Goal: Obtain resource: Download file/media

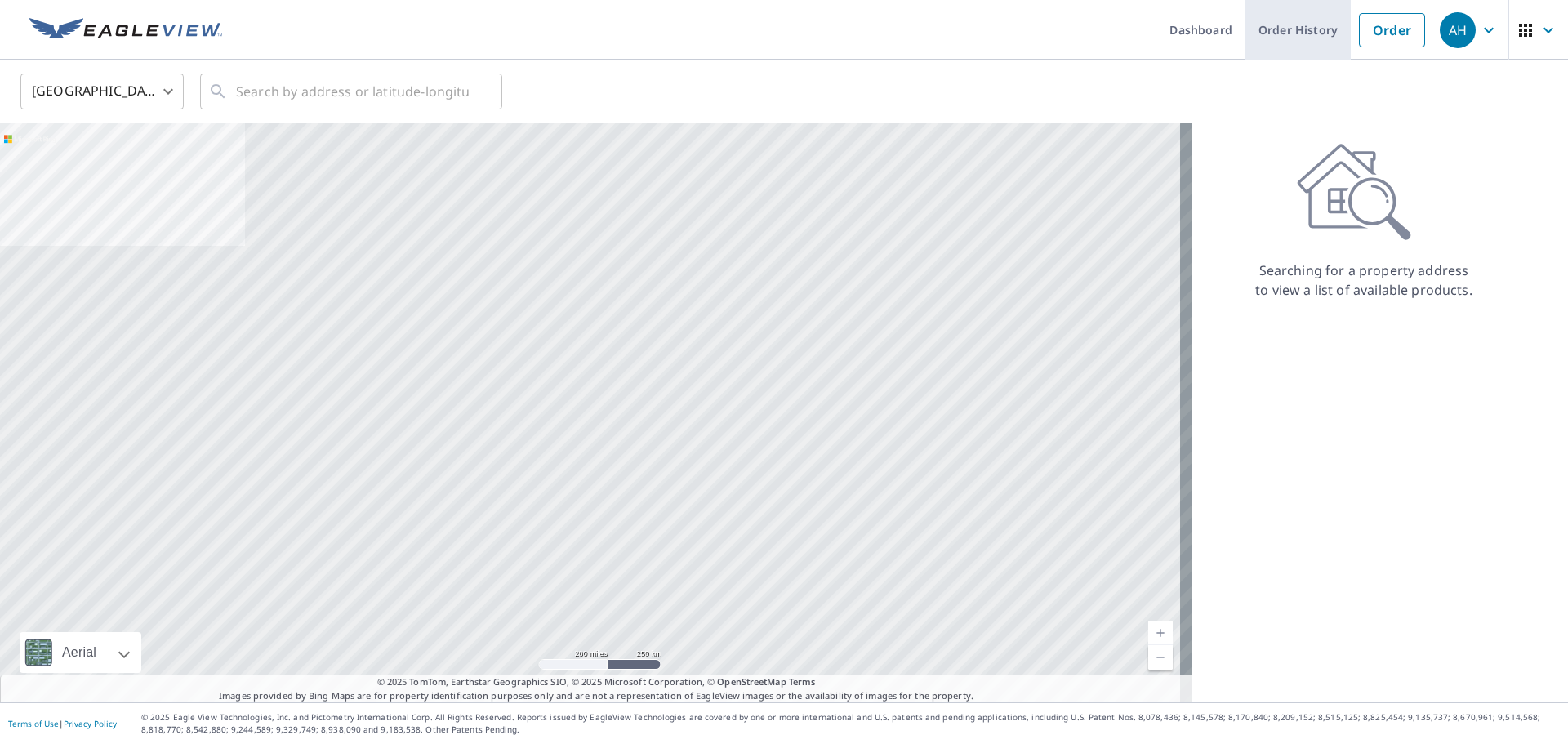
click at [1267, 36] on link "Order History" at bounding box center [1298, 30] width 105 height 59
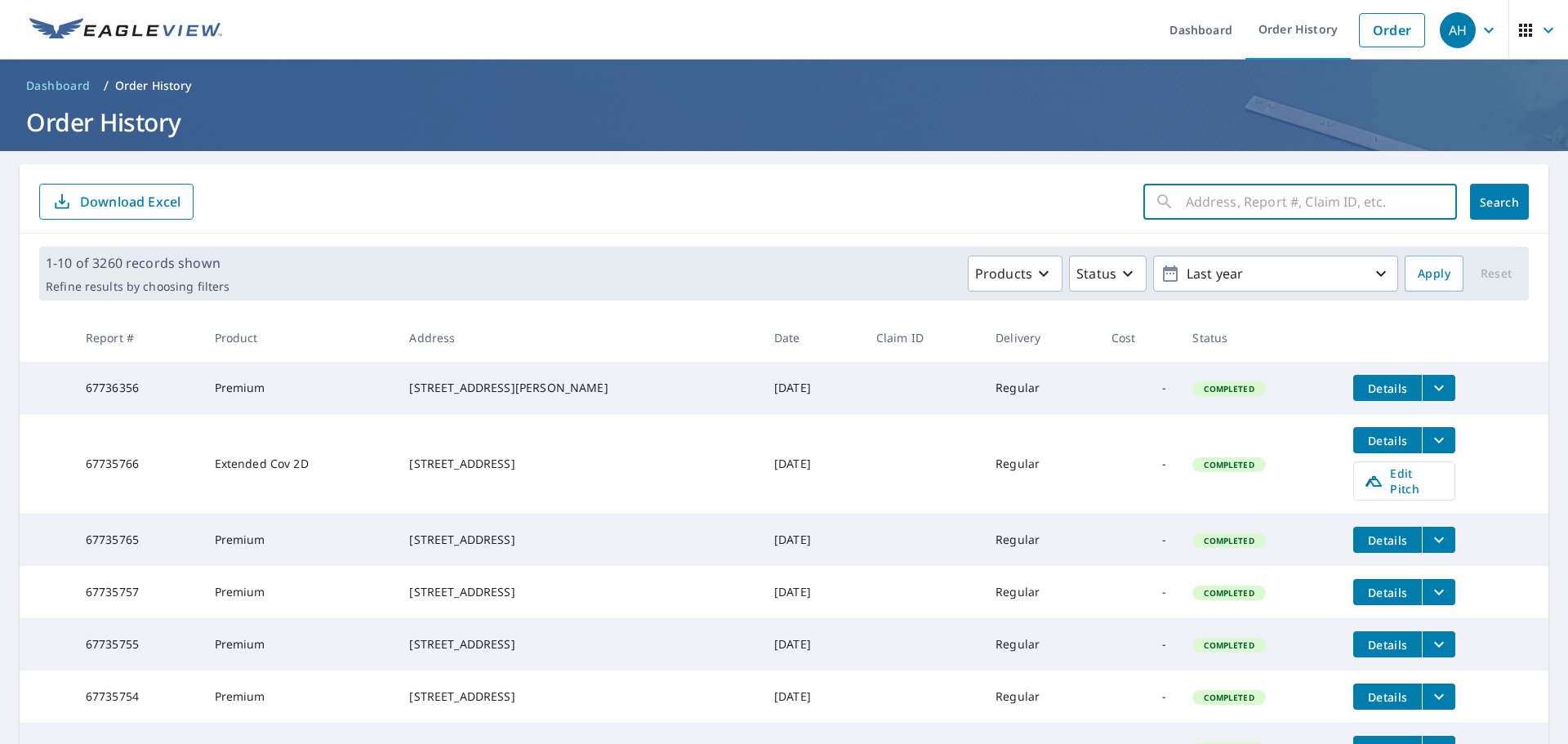
paste input "[STREET_ADDRESS]"
type input "[STREET_ADDRESS]"
click at [1485, 201] on span "Search" at bounding box center [1499, 202] width 33 height 15
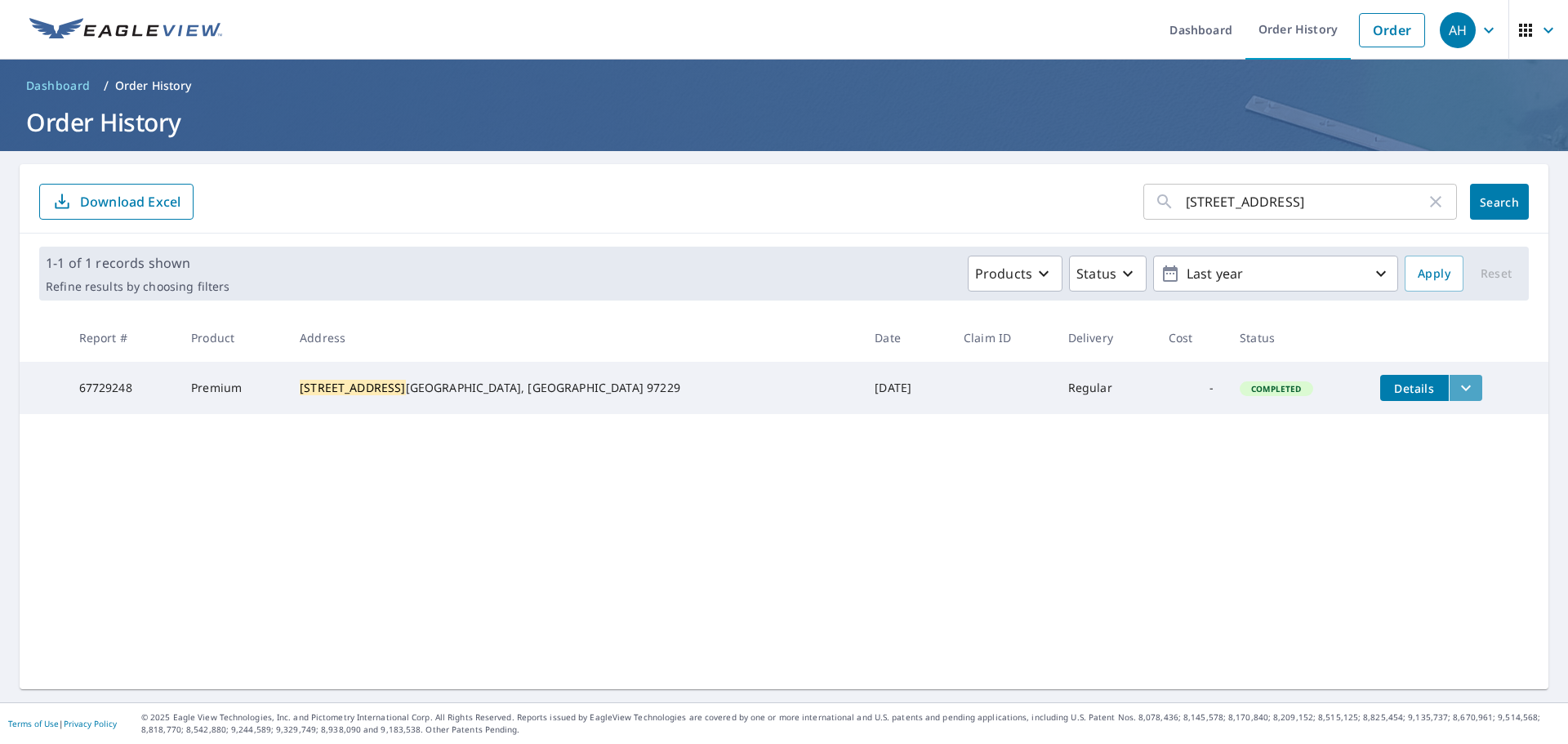
click at [1449, 387] on button "filesDropdownBtn-67729248" at bounding box center [1466, 388] width 34 height 26
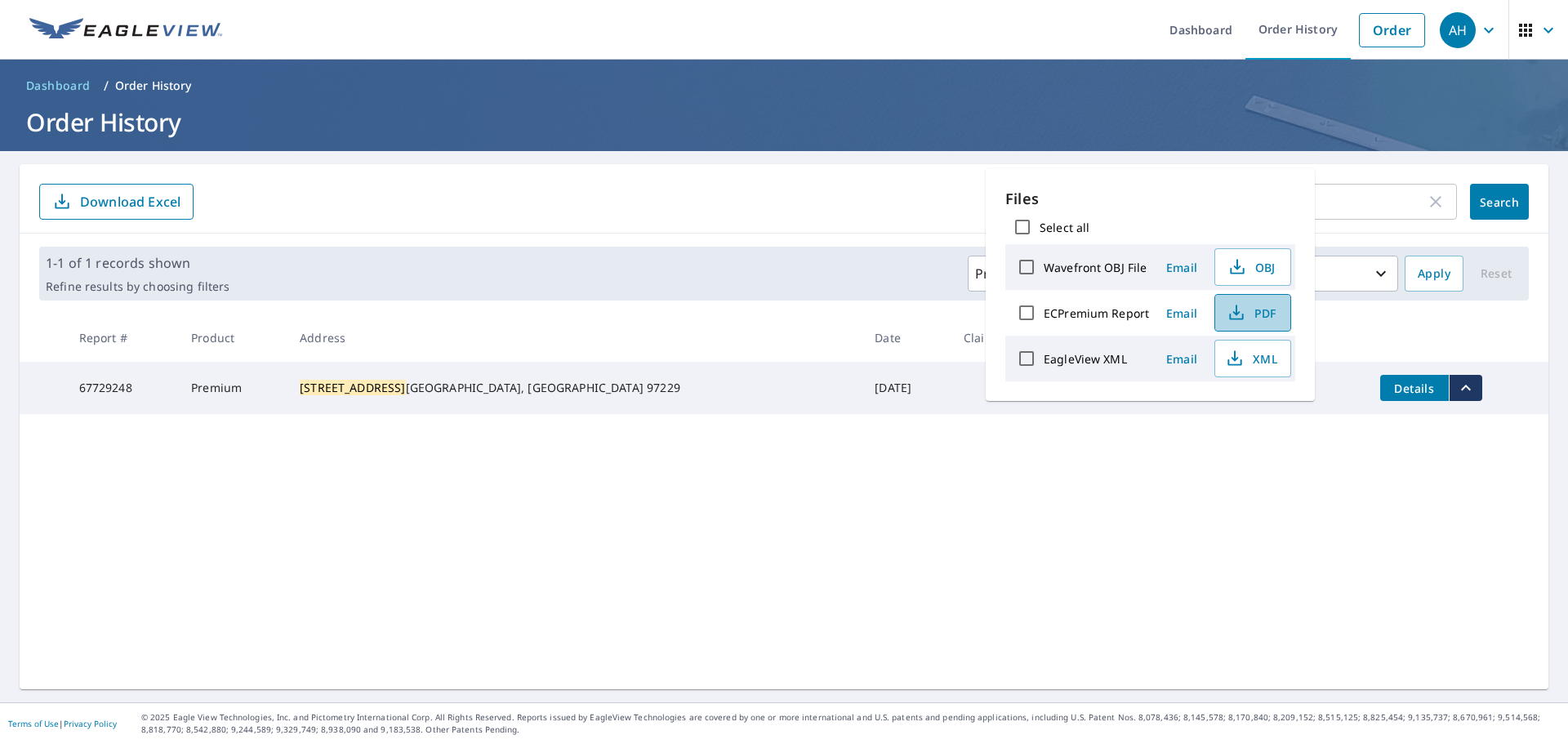
click at [1251, 320] on span "PDF" at bounding box center [1251, 312] width 52 height 19
drag, startPoint x: 1301, startPoint y: 25, endPoint x: 1506, endPoint y: 124, distance: 227.7
click at [1301, 26] on link "Order History" at bounding box center [1298, 30] width 105 height 59
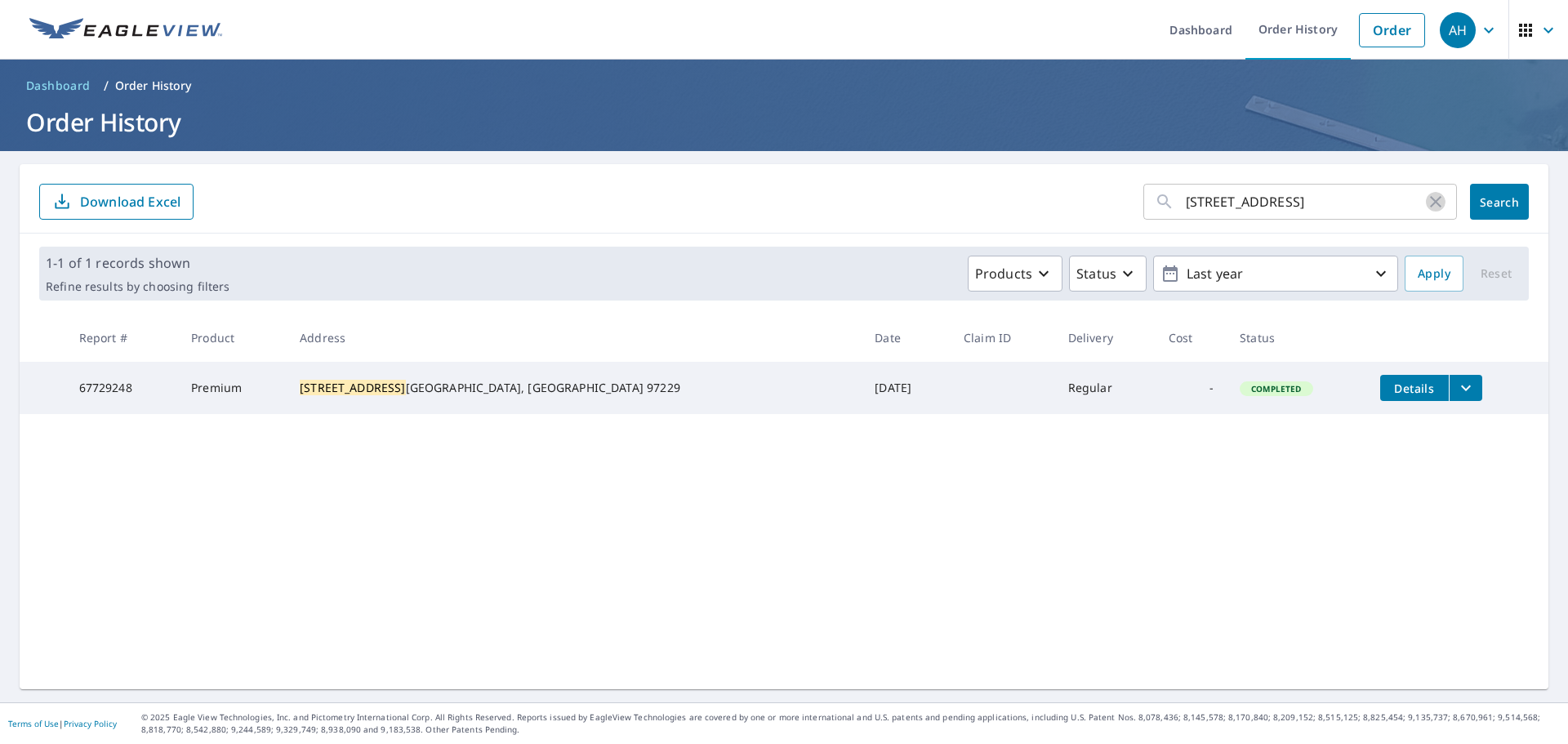
click at [1426, 201] on icon "button" at bounding box center [1435, 201] width 19 height 19
click at [1299, 204] on input "text" at bounding box center [1322, 201] width 271 height 46
paste input "8225 Masters Ct"
type input "8225 Masters Ct"
click button "Search" at bounding box center [1499, 201] width 58 height 36
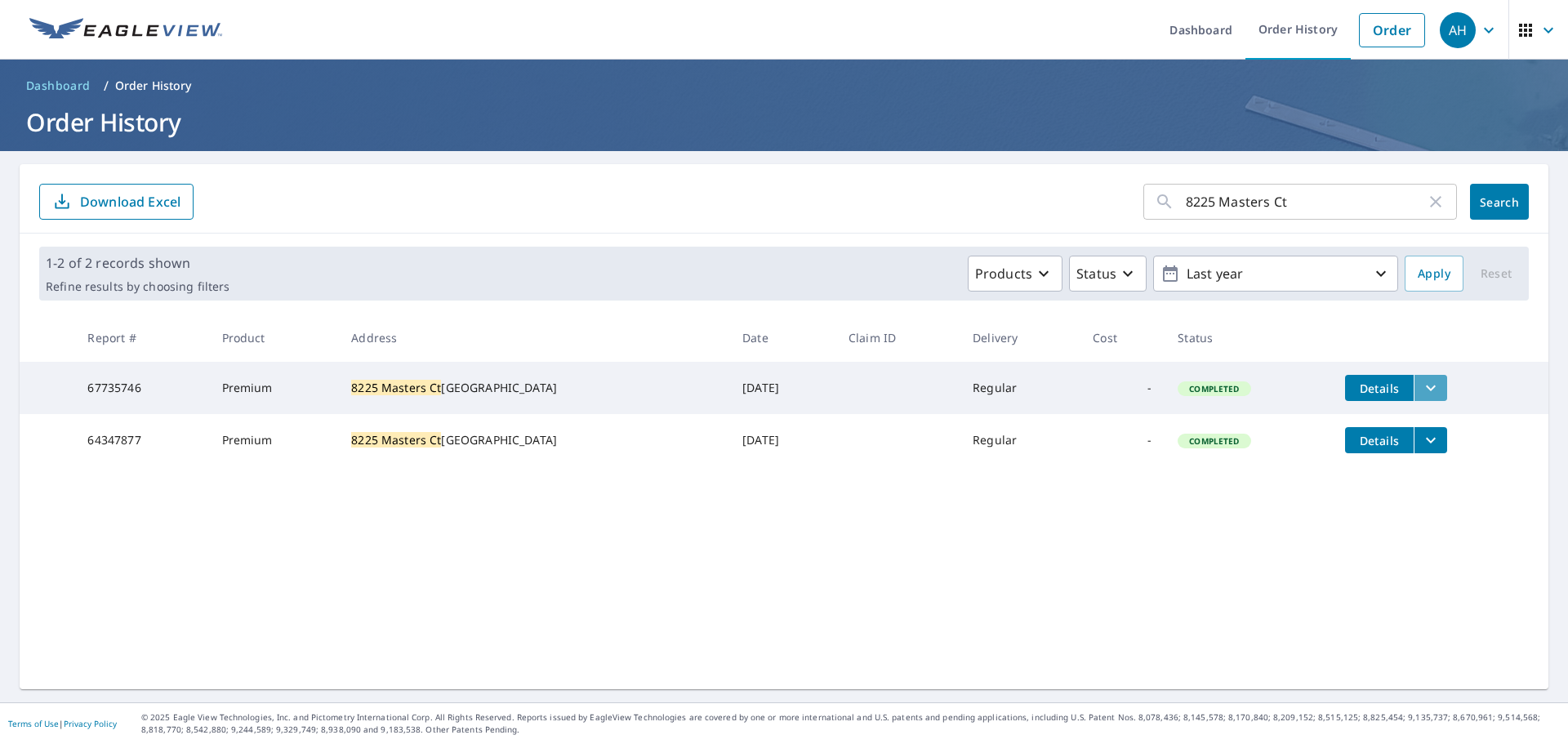
click at [1421, 391] on icon "filesDropdownBtn-67735746" at bounding box center [1430, 388] width 19 height 19
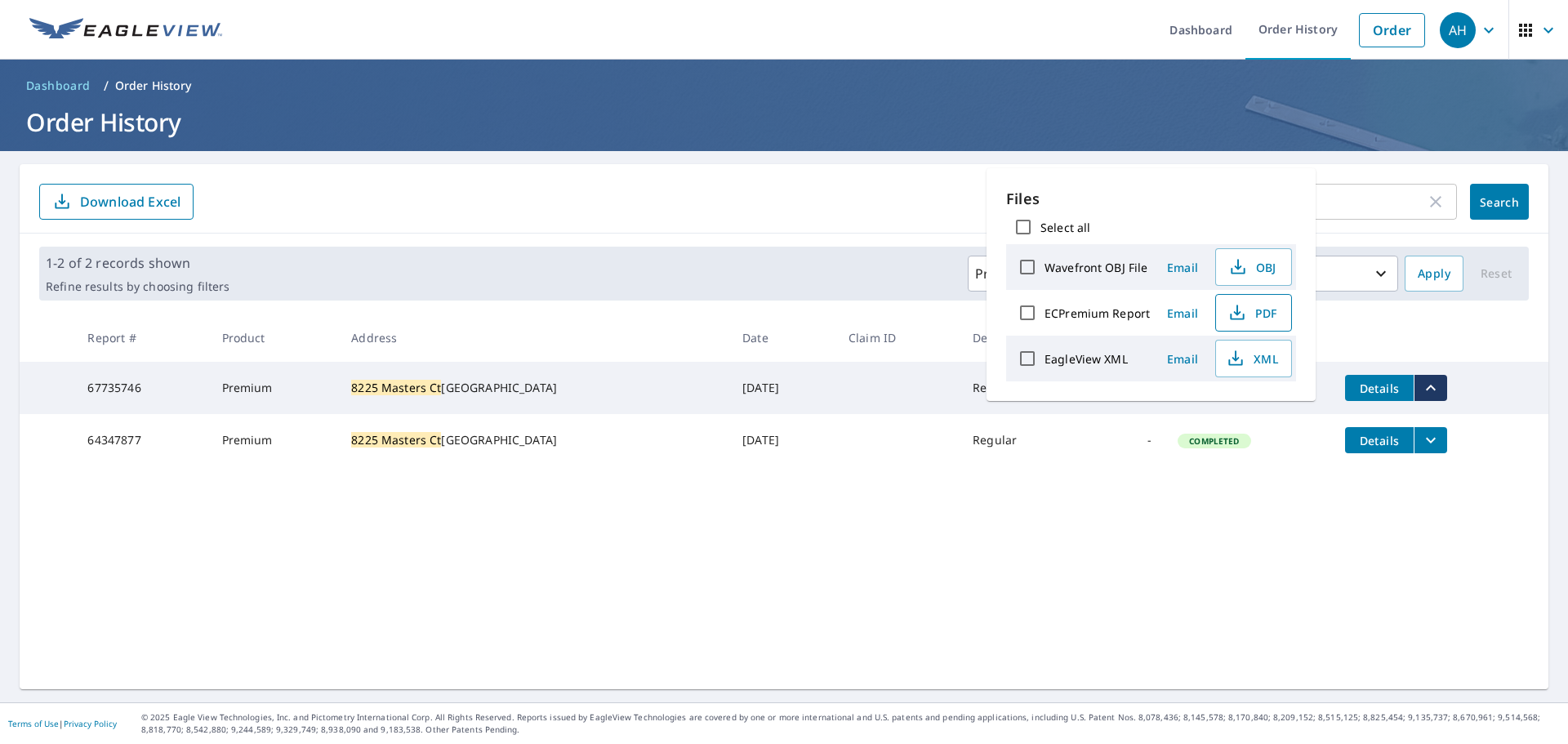
click at [1256, 307] on span "PDF" at bounding box center [1252, 312] width 52 height 19
